Goal: Task Accomplishment & Management: Complete application form

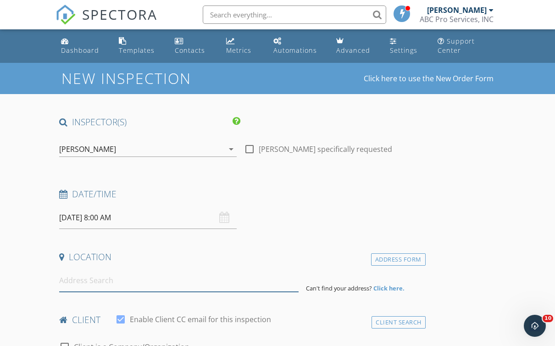
click at [72, 278] on input at bounding box center [178, 280] width 239 height 22
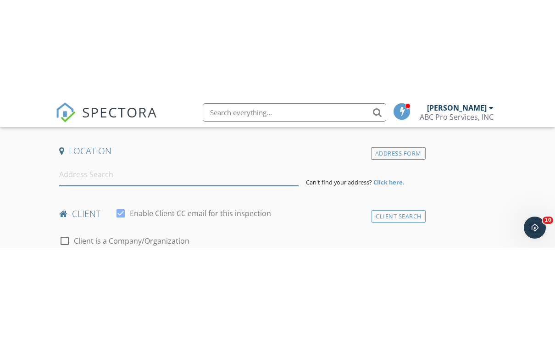
scroll to position [205, 0]
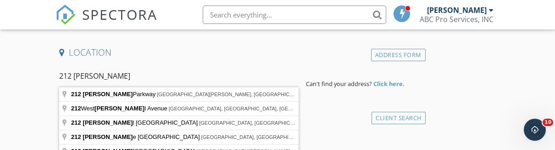
type input "[STREET_ADDRESS][PERSON_NAME][PERSON_NAME]"
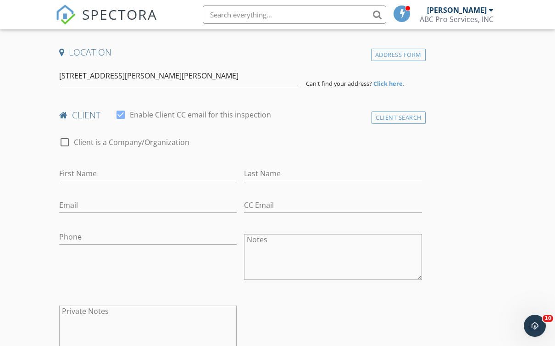
click at [393, 81] on strong "Click here." at bounding box center [388, 83] width 31 height 8
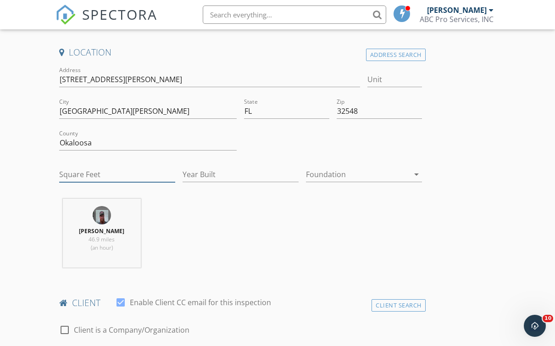
click at [77, 181] on input "Square Feet" at bounding box center [117, 174] width 116 height 15
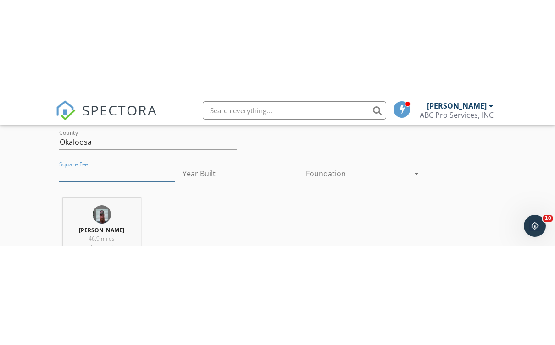
scroll to position [303, 0]
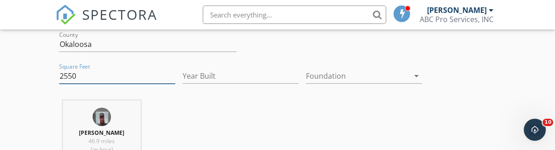
type input "2550"
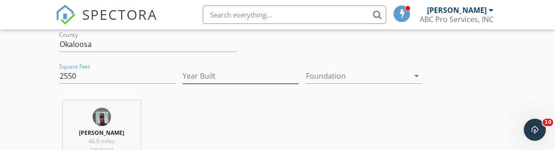
click at [204, 74] on input "Year Built" at bounding box center [241, 75] width 116 height 15
type input "1970"
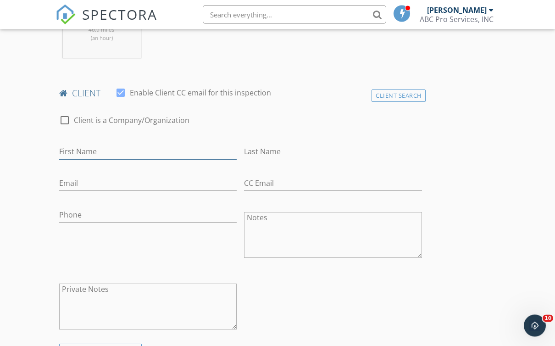
click at [72, 150] on input "First Name" at bounding box center [148, 152] width 178 height 15
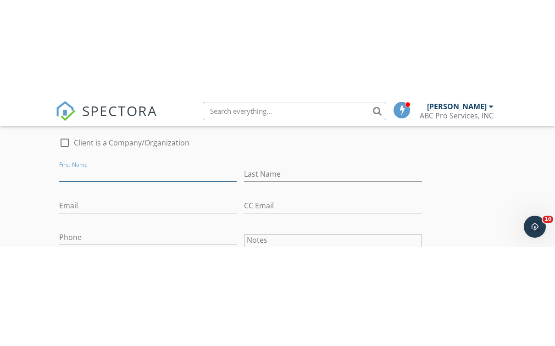
scroll to position [490, 0]
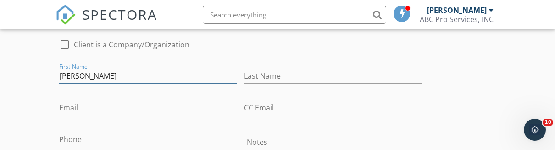
type input "[PERSON_NAME]"
click at [272, 65] on div "Last Name" at bounding box center [333, 78] width 178 height 30
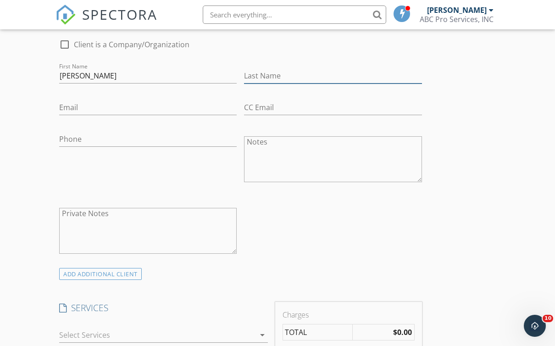
click at [293, 71] on input "Last Name" at bounding box center [333, 75] width 178 height 15
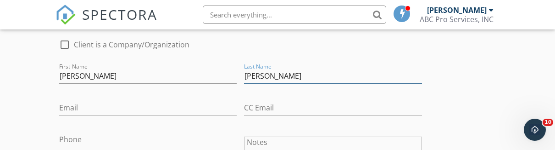
type input "[PERSON_NAME]"
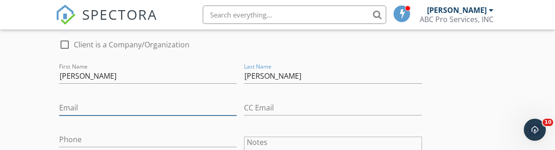
click at [85, 108] on input "Email" at bounding box center [148, 107] width 178 height 15
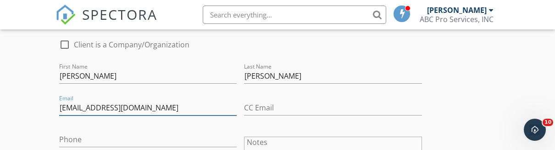
type input "[EMAIL_ADDRESS][DOMAIN_NAME]"
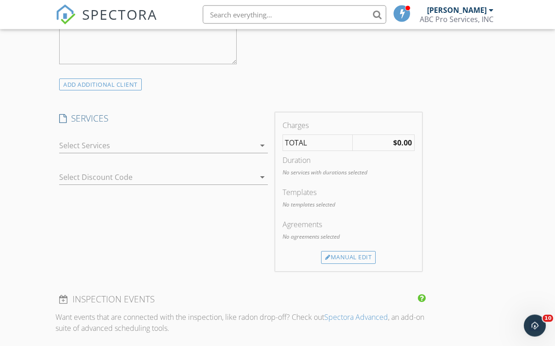
scroll to position [679, 0]
click at [68, 141] on div at bounding box center [157, 145] width 196 height 15
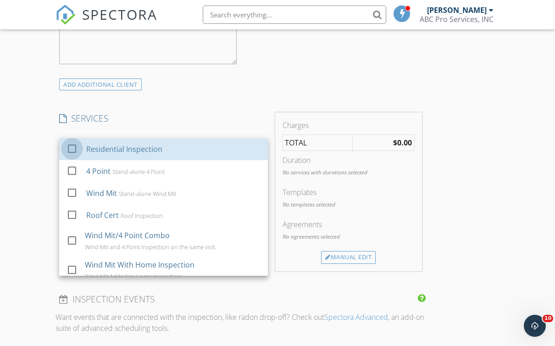
click at [78, 149] on div at bounding box center [72, 149] width 16 height 16
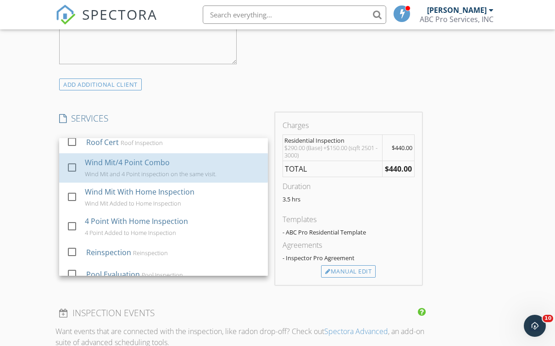
scroll to position [74, 0]
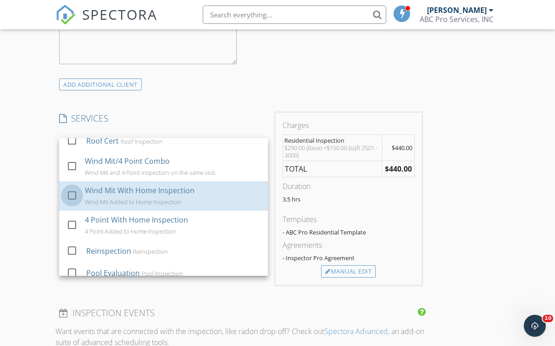
click at [72, 191] on div at bounding box center [72, 196] width 16 height 16
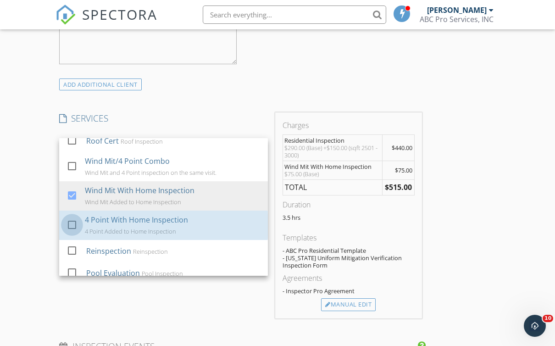
click at [75, 221] on div at bounding box center [72, 225] width 16 height 16
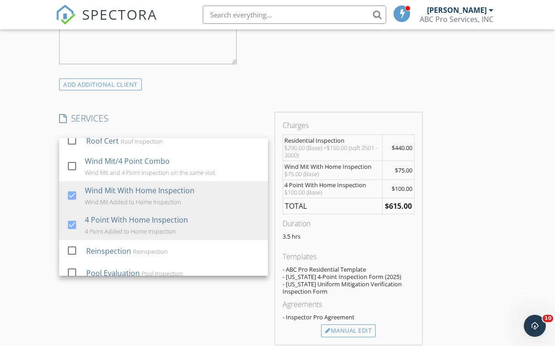
click at [489, 162] on div "INSPECTOR(S) check_box [PERSON_NAME] PRIMARY [PERSON_NAME] arrow_drop_down chec…" at bounding box center [278, 225] width 444 height 1577
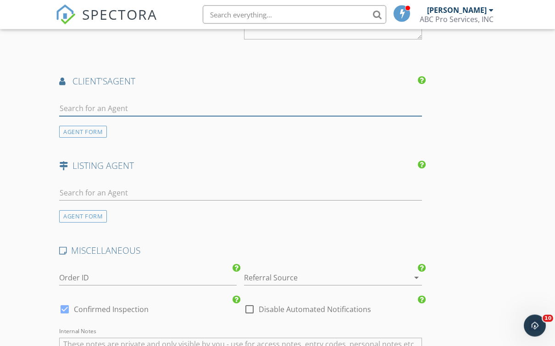
click at [72, 105] on input "text" at bounding box center [240, 108] width 363 height 15
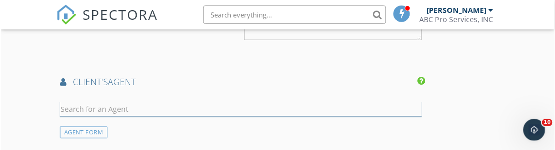
scroll to position [1152, 0]
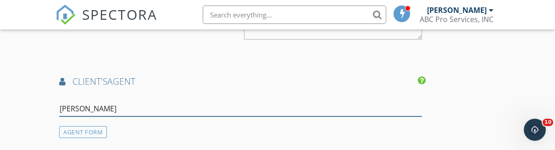
type input "[PERSON_NAME]"
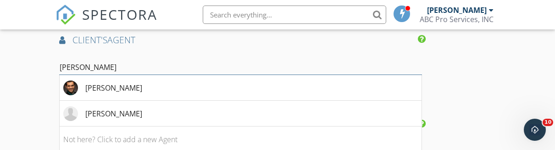
scroll to position [1199, 0]
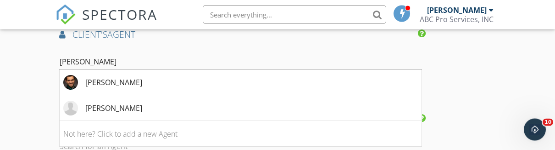
click at [98, 106] on div "[PERSON_NAME]" at bounding box center [113, 108] width 57 height 11
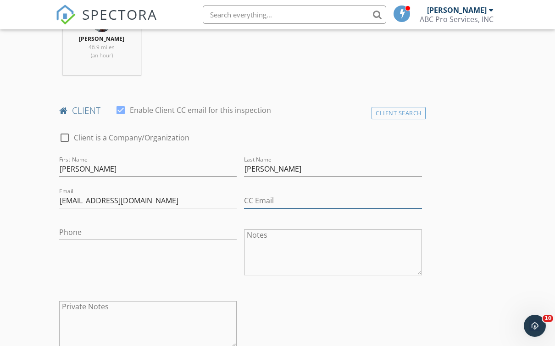
click at [301, 199] on input "CC Email" at bounding box center [333, 200] width 178 height 15
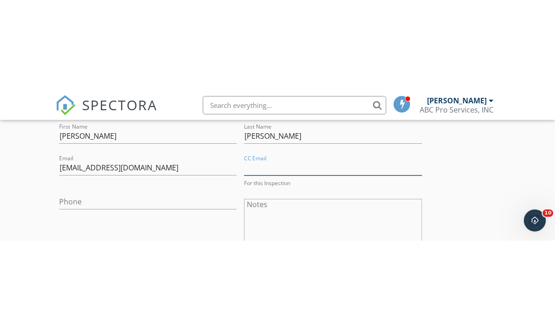
scroll to position [522, 0]
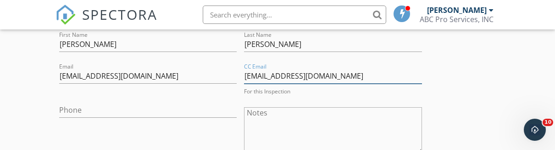
type input "[EMAIL_ADDRESS][DOMAIN_NAME]"
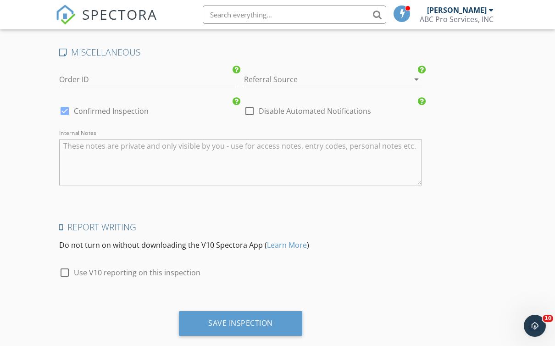
scroll to position [1574, 0]
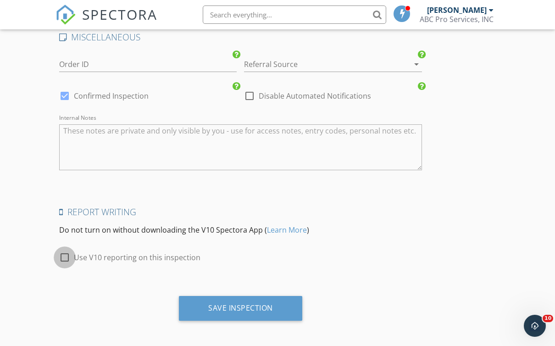
click at [65, 252] on div at bounding box center [65, 258] width 16 height 16
checkbox input "true"
click at [225, 303] on div "Save Inspection" at bounding box center [240, 307] width 65 height 9
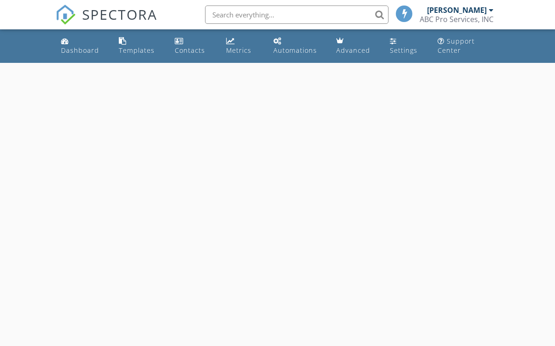
select select "8"
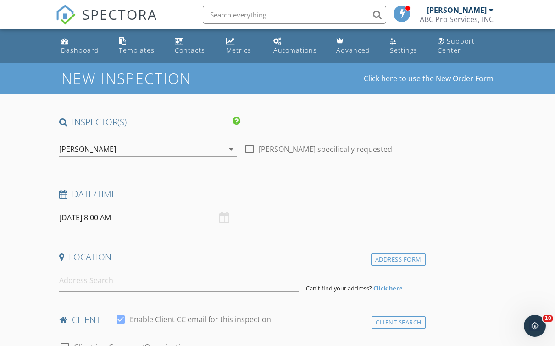
click at [87, 220] on input "[DATE] 8:00 AM" at bounding box center [148, 217] width 178 height 22
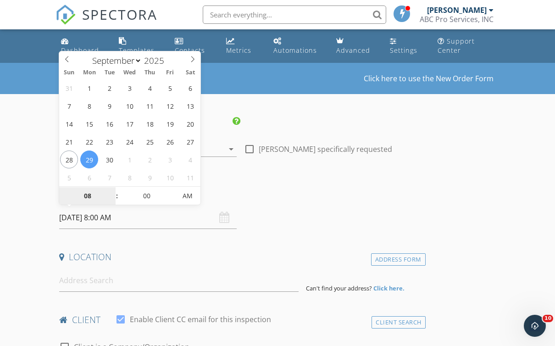
type input "09/30/2025 8:00 AM"
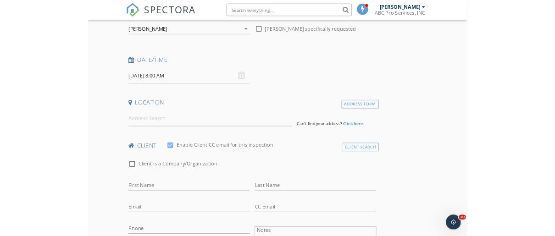
scroll to position [107, 0]
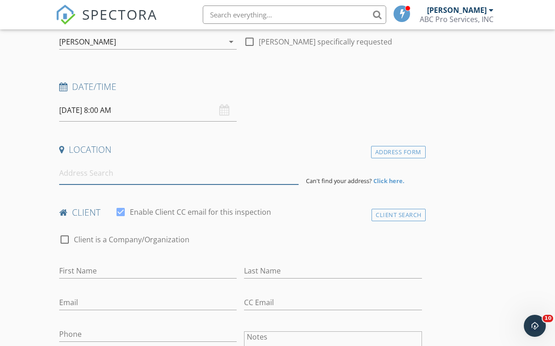
click at [86, 176] on input at bounding box center [178, 173] width 239 height 22
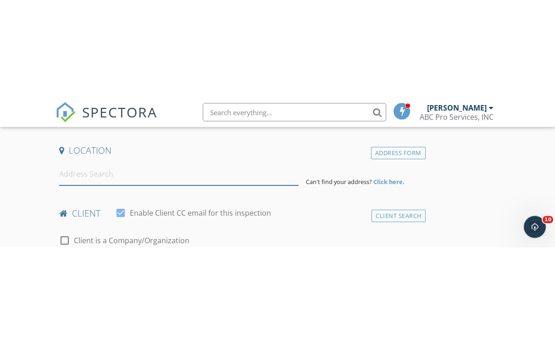
scroll to position [205, 0]
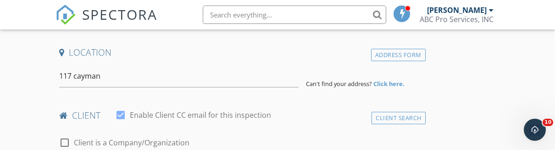
type input "117 Cayman Cove, Destin, FL, USA"
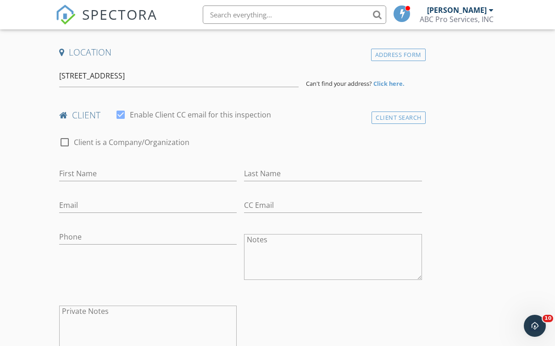
click at [389, 83] on strong "Click here." at bounding box center [388, 83] width 31 height 8
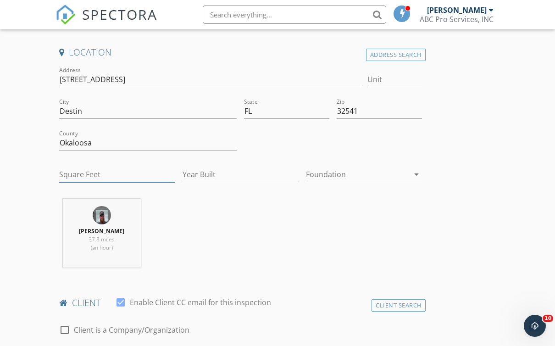
click at [73, 167] on input "Square Feet" at bounding box center [117, 174] width 116 height 15
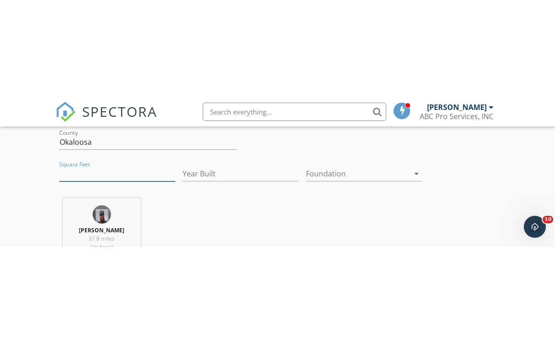
scroll to position [303, 0]
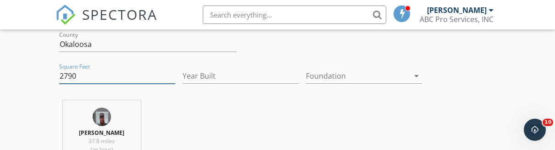
type input "2790"
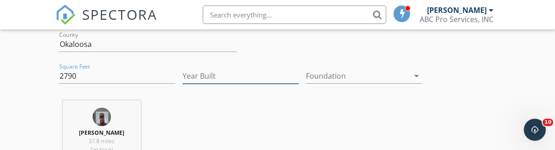
click at [197, 74] on input "Year Built" at bounding box center [241, 75] width 116 height 15
type input "2023"
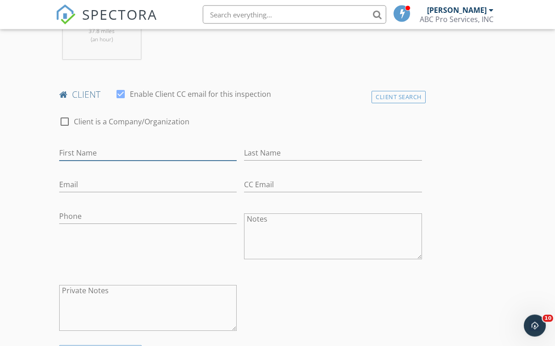
click at [78, 150] on input "First Name" at bounding box center [148, 153] width 178 height 15
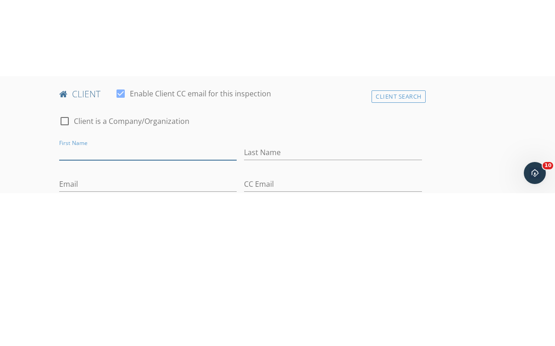
scroll to position [490, 0]
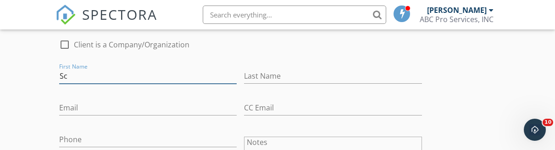
type input "S"
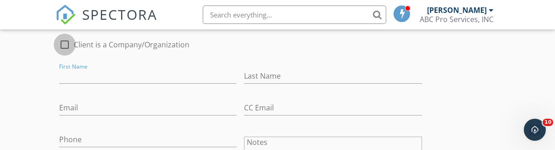
click at [63, 41] on div at bounding box center [65, 45] width 16 height 16
checkbox input "true"
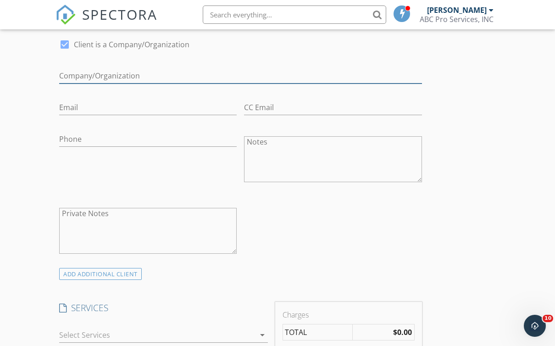
click at [77, 76] on input "Enable Client CC email for this inspection" at bounding box center [240, 75] width 363 height 15
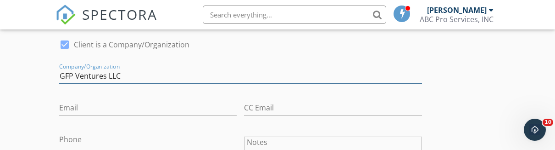
type input "GFP Ventures LLC"
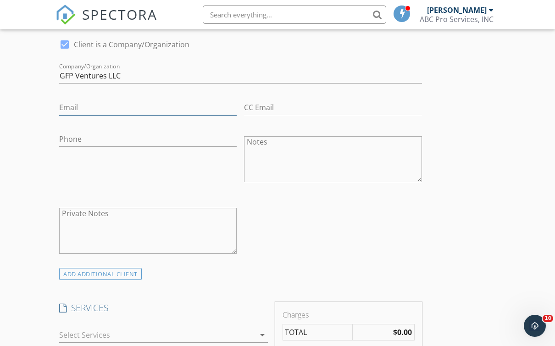
click at [76, 102] on input "Email" at bounding box center [148, 107] width 178 height 15
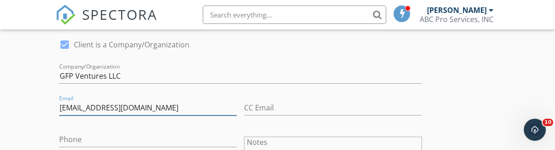
type input "Scottcherry@rocketmail.com"
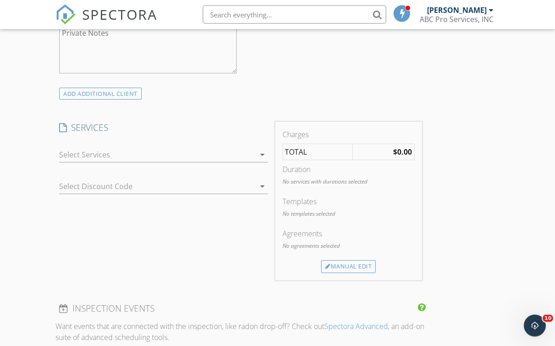
click at [67, 150] on div at bounding box center [157, 155] width 196 height 15
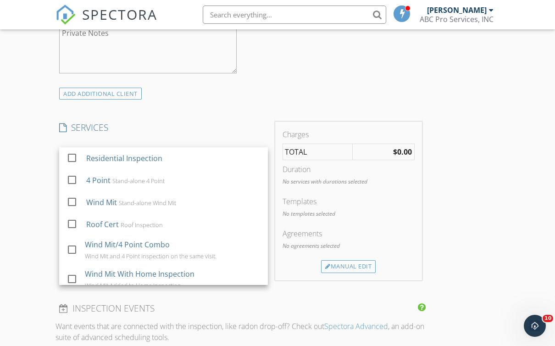
click at [77, 154] on div at bounding box center [72, 158] width 16 height 16
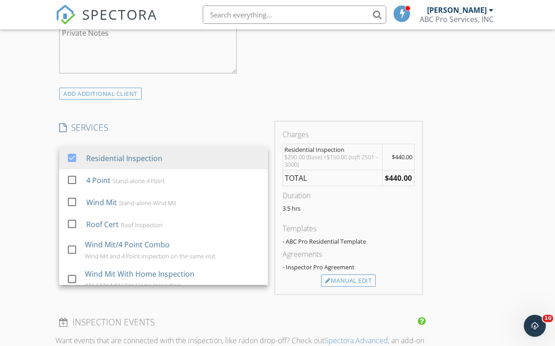
click at [502, 172] on div "New Inspection Click here to use the New Order Form INSPECTOR(S) check_box Adam…" at bounding box center [277, 189] width 555 height 1593
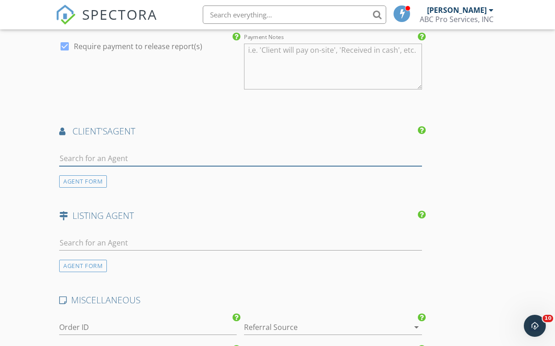
click at [72, 151] on input "text" at bounding box center [240, 158] width 363 height 15
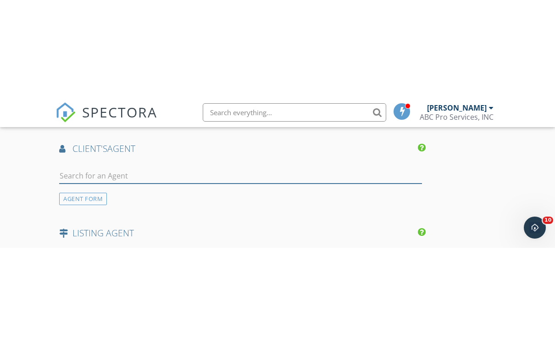
scroll to position [1124, 0]
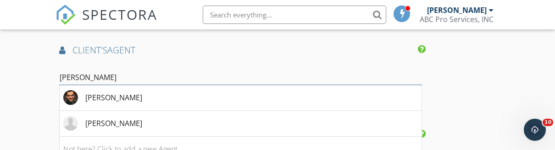
type input "Kyle h"
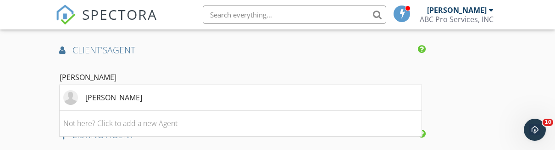
click at [111, 92] on div "[PERSON_NAME]" at bounding box center [113, 97] width 57 height 11
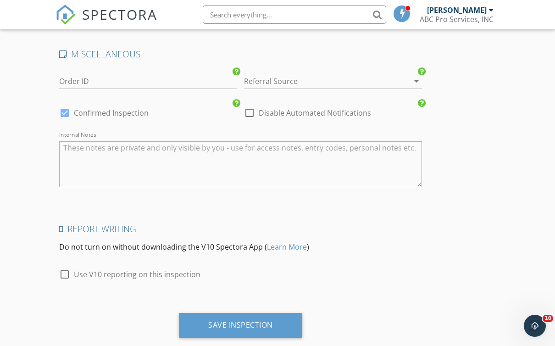
scroll to position [1515, 0]
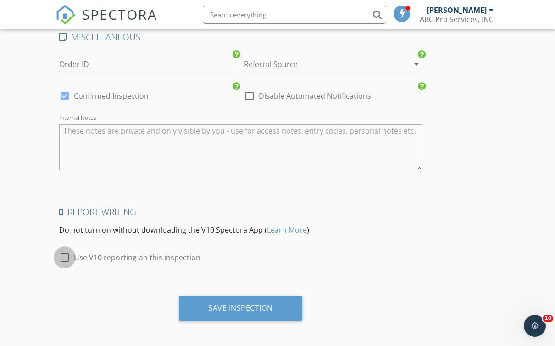
click at [67, 252] on div at bounding box center [65, 258] width 16 height 16
checkbox input "true"
click at [231, 304] on div "Save Inspection" at bounding box center [240, 307] width 65 height 9
